Goal: Check status: Check status

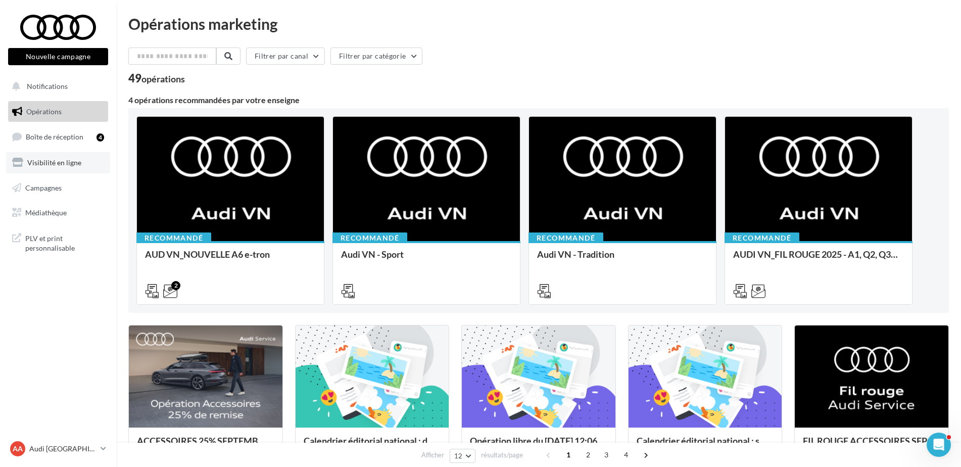
click at [39, 161] on span "Visibilité en ligne" at bounding box center [54, 162] width 54 height 9
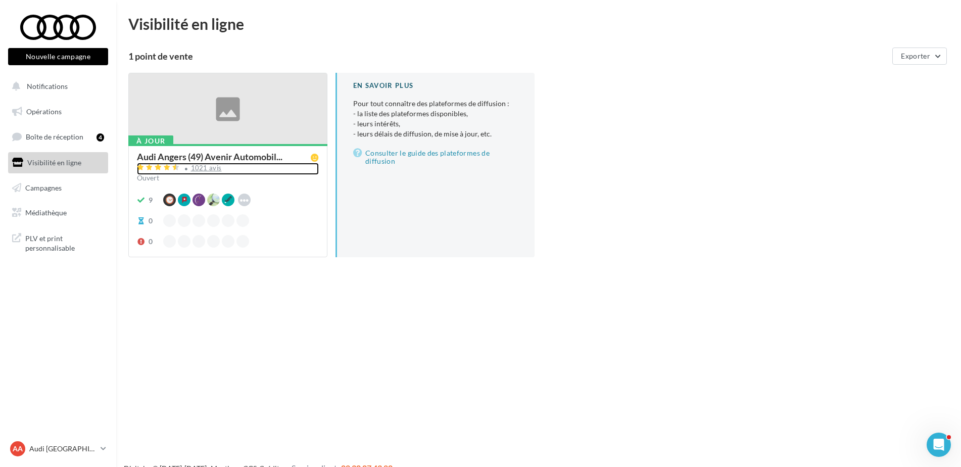
click at [202, 166] on div "1021 avis" at bounding box center [206, 168] width 31 height 7
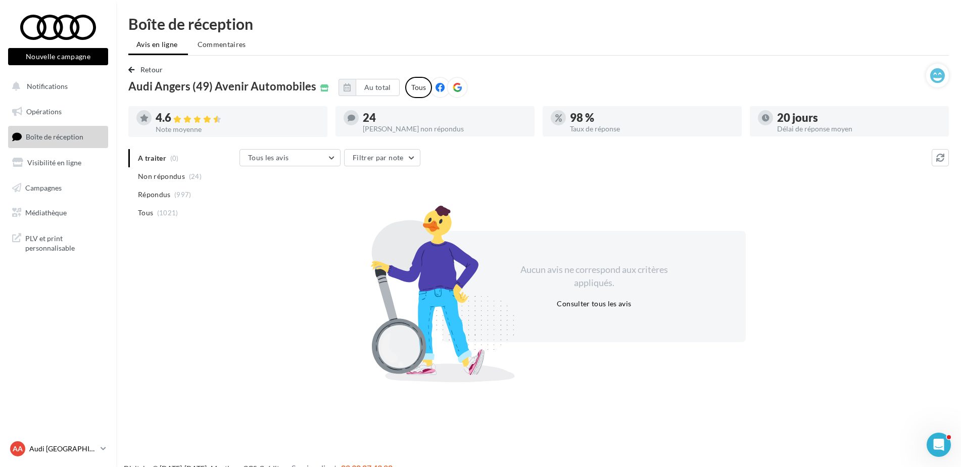
click at [45, 448] on p "Audi [GEOGRAPHIC_DATA]" at bounding box center [62, 448] width 67 height 10
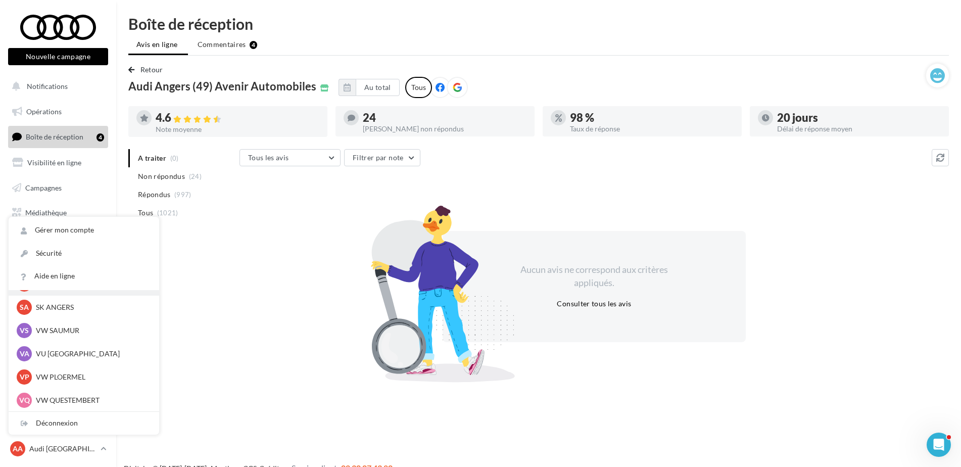
scroll to position [93, 0]
click at [64, 378] on p "VW PLOERMEL" at bounding box center [91, 376] width 111 height 10
